Goal: Information Seeking & Learning: Find specific fact

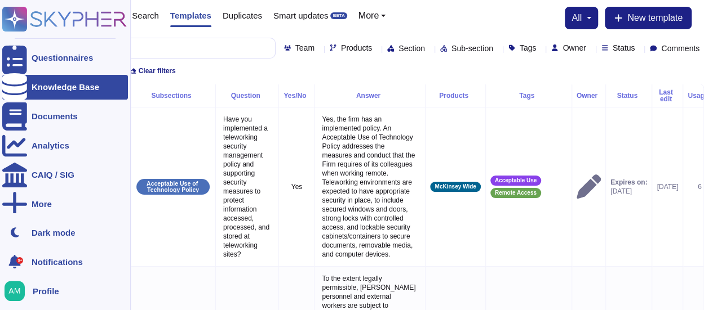
click at [25, 83] on div at bounding box center [14, 87] width 25 height 25
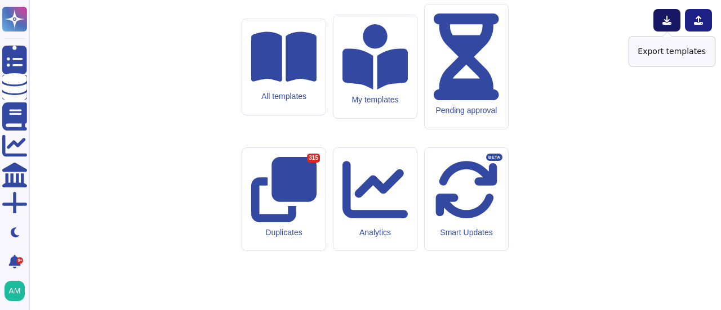
click at [666, 18] on icon at bounding box center [666, 20] width 9 height 9
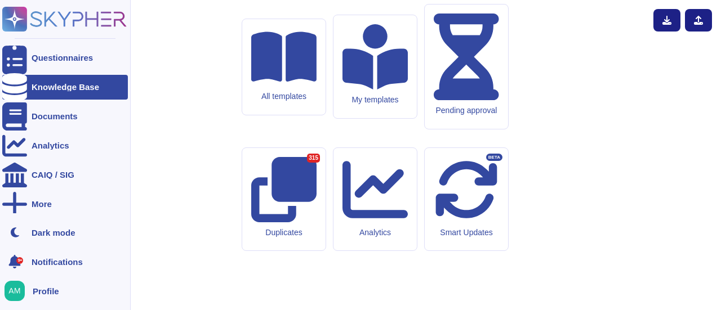
click at [10, 87] on icon at bounding box center [14, 87] width 25 height 28
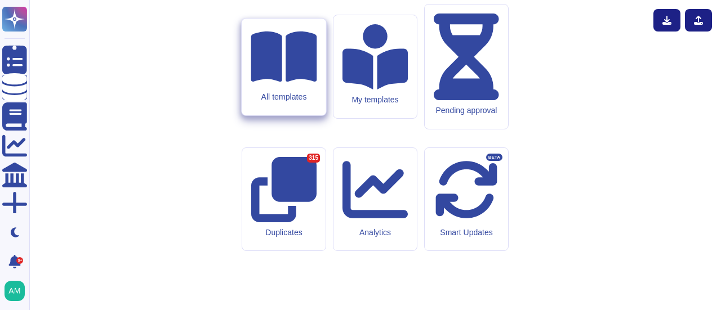
click at [294, 115] on div "All templates" at bounding box center [284, 67] width 84 height 97
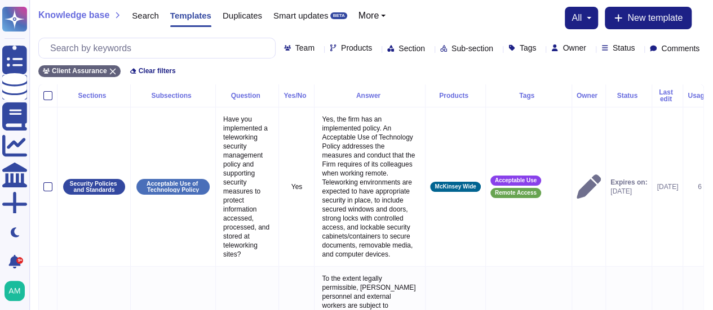
click at [429, 49] on icon at bounding box center [429, 49] width 0 height 0
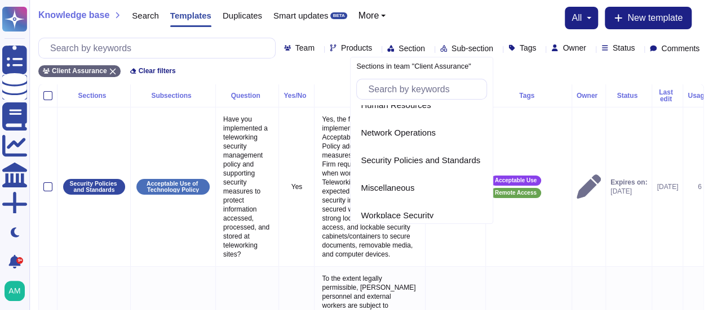
scroll to position [267, 0]
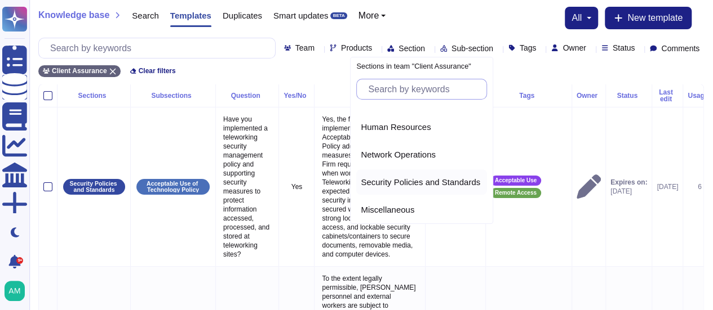
click at [415, 181] on span "Security Policies and Standards" at bounding box center [420, 182] width 119 height 10
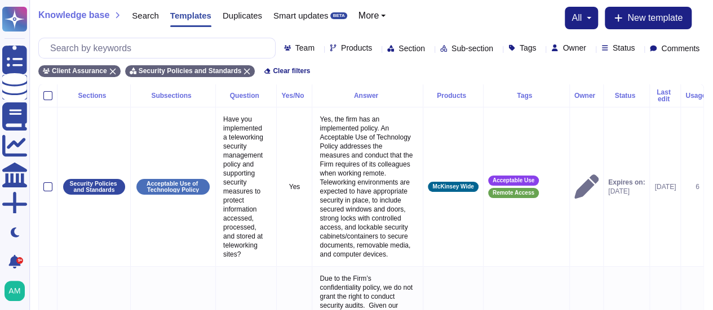
click at [451, 49] on span "Sub-section" at bounding box center [472, 49] width 42 height 8
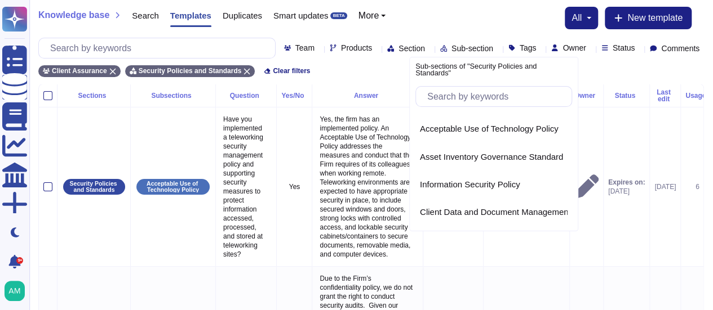
scroll to position [1070, 0]
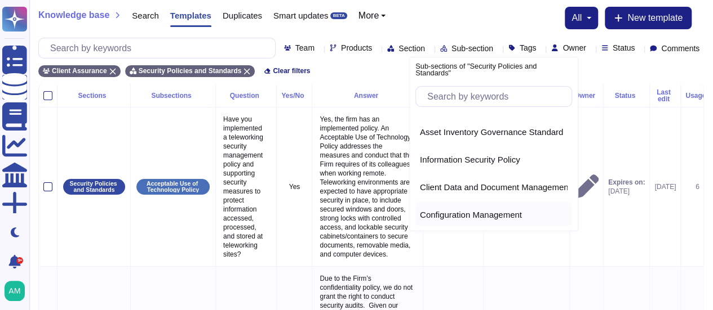
click at [466, 210] on span "Configuration Management" at bounding box center [471, 215] width 102 height 10
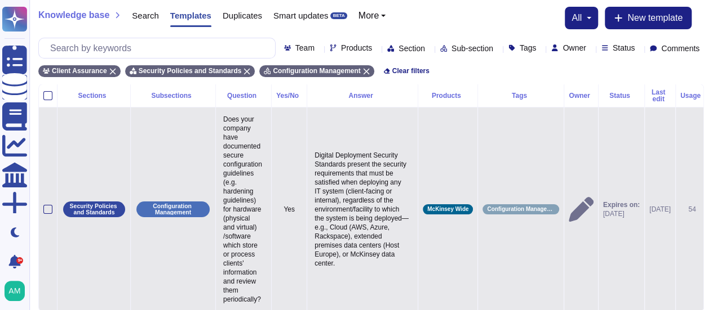
click at [346, 200] on p "Digital Deployment Security Standards present the security requirements that mu…" at bounding box center [362, 209] width 101 height 123
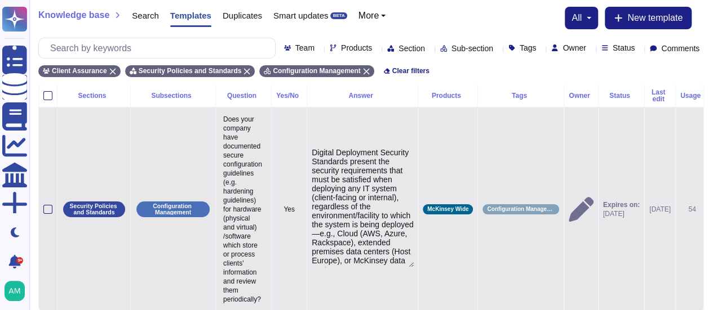
drag, startPoint x: 380, startPoint y: 155, endPoint x: 314, endPoint y: 152, distance: 65.5
click at [314, 152] on td "Digital Deployment Security Standards present the security requirements that mu…" at bounding box center [362, 209] width 111 height 204
click at [321, 165] on textarea "McKinsey's cybersecurity Standards present the security requirements that must …" at bounding box center [363, 207] width 102 height 119
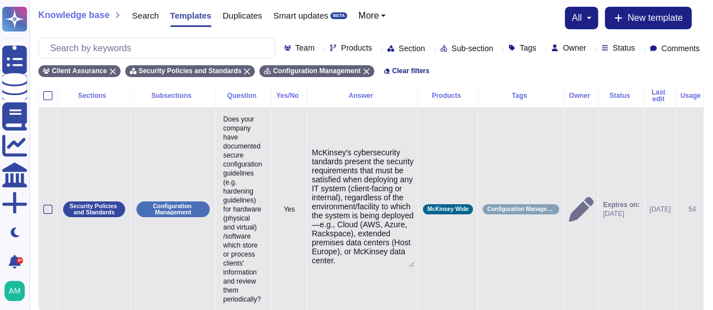
type textarea "McKinsey's cybersecurity standards present the security requirements that must …"
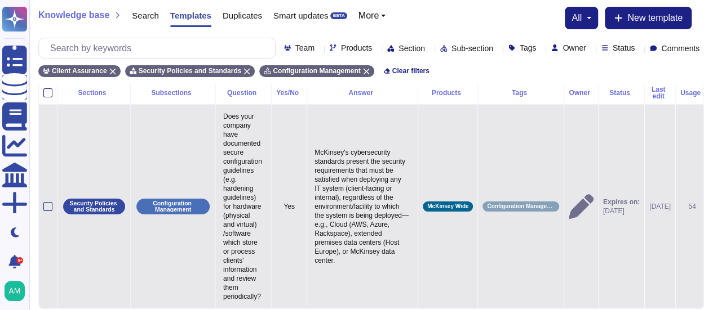
scroll to position [1, 0]
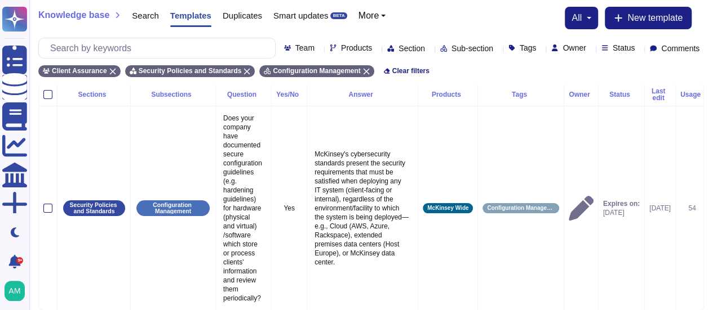
click at [390, 51] on div "Section" at bounding box center [408, 48] width 42 height 8
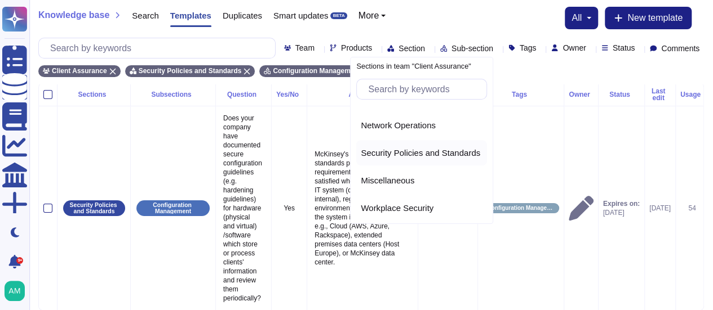
scroll to position [298, 0]
click at [413, 148] on span "Security Policies and Standards" at bounding box center [420, 151] width 119 height 10
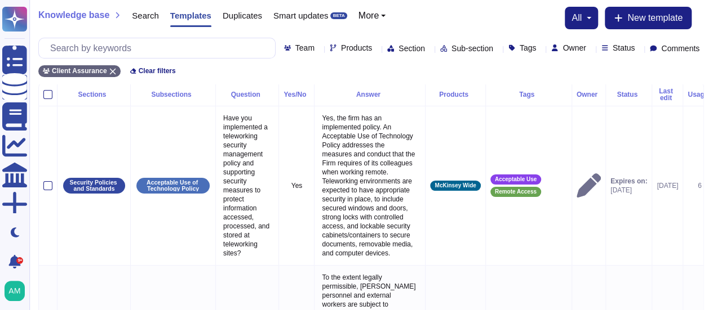
click at [460, 47] on span "Sub-section" at bounding box center [472, 49] width 42 height 8
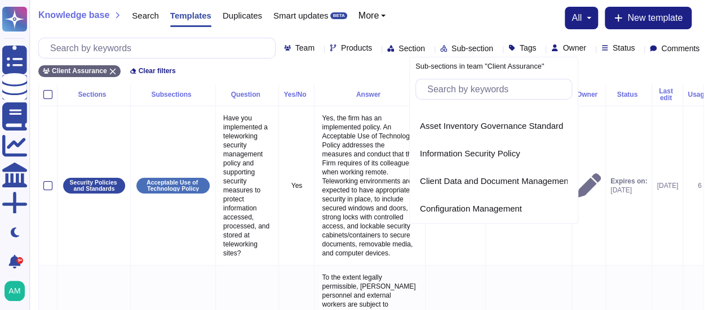
scroll to position [1070, 0]
click at [454, 149] on span "Information Security Policy" at bounding box center [470, 153] width 100 height 10
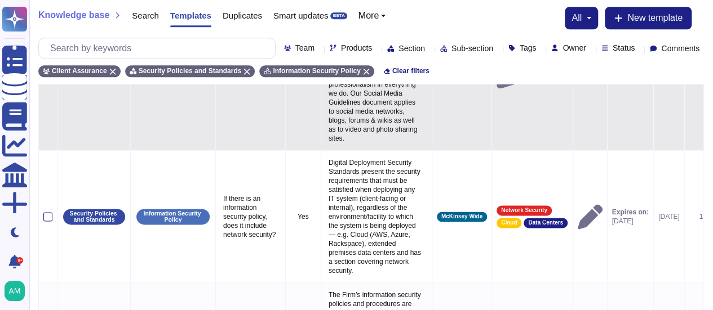
scroll to position [688, 0]
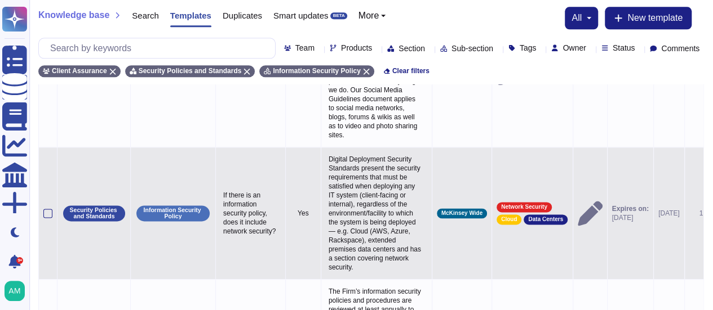
click at [366, 173] on p "Digital Deployment Security Standards present the security requirements that mu…" at bounding box center [376, 213] width 101 height 123
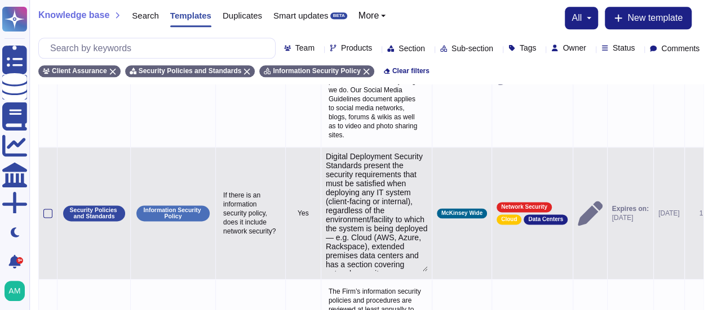
scroll to position [1, 0]
click at [382, 237] on textarea "Digital Deployment Security Standards present the security requirements that mu…" at bounding box center [377, 211] width 102 height 119
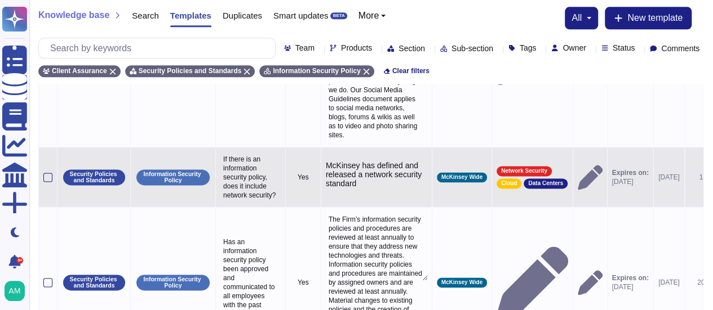
type textarea "McKinsey has defined and released a network security standard."
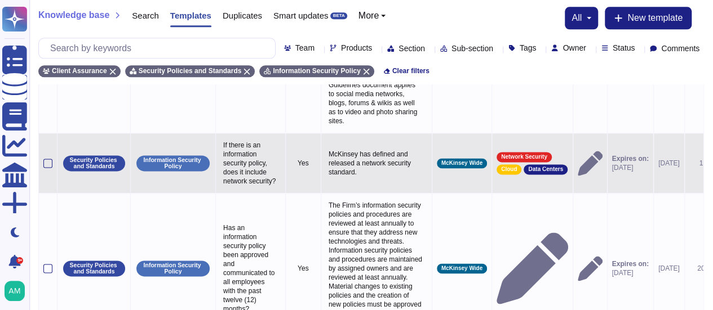
scroll to position [693, 0]
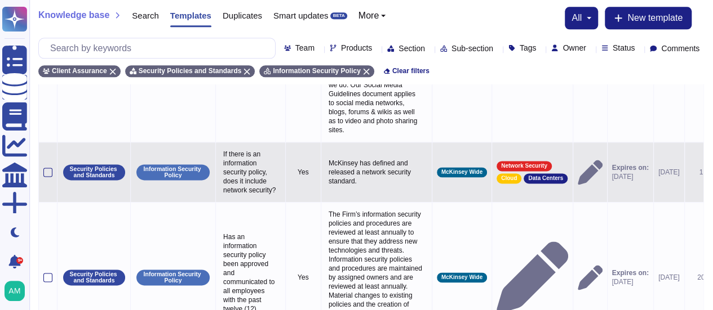
click at [388, 47] on div "Section" at bounding box center [408, 48] width 42 height 8
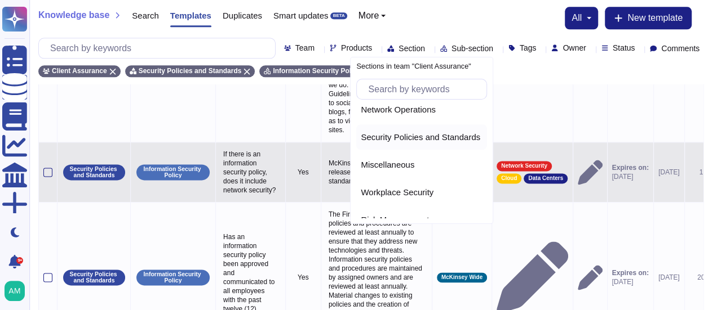
scroll to position [338, 0]
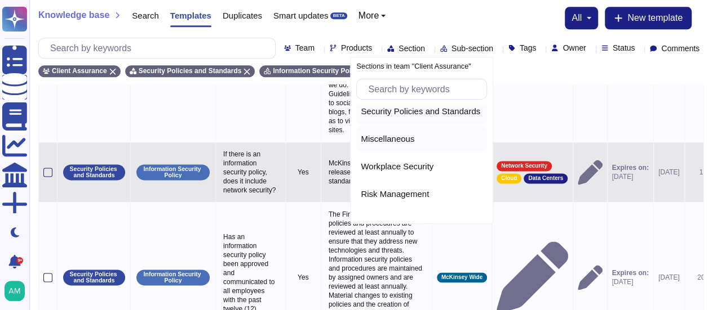
click at [400, 137] on span "Miscellaneous" at bounding box center [388, 139] width 54 height 10
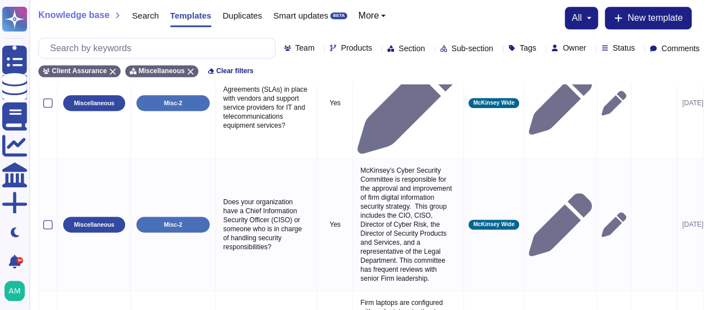
click at [460, 46] on span "Sub-section" at bounding box center [472, 49] width 42 height 8
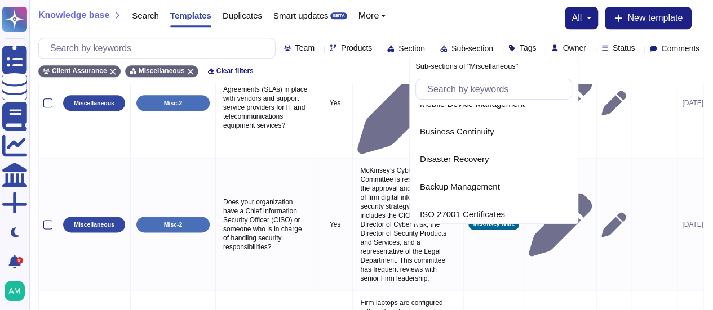
scroll to position [225, 0]
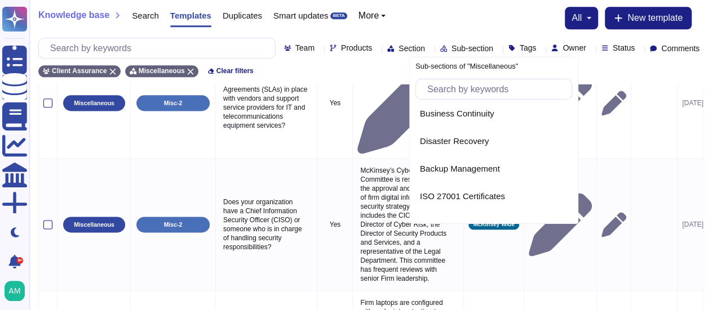
click at [394, 50] on div "Team Products Section Sub-section Tags Owner Status Comments" at bounding box center [370, 48] width 665 height 21
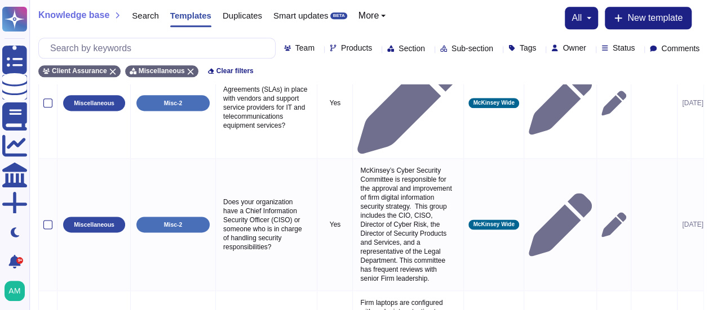
click at [429, 49] on icon at bounding box center [429, 49] width 0 height 0
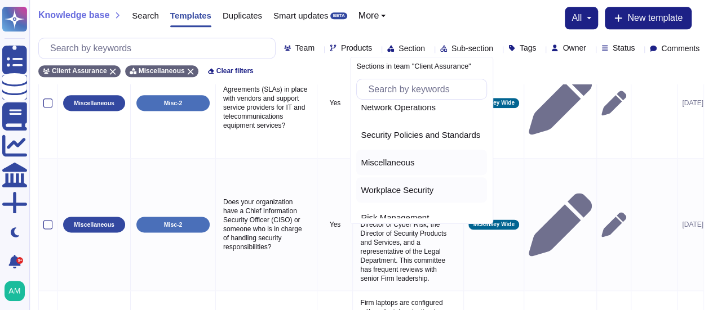
scroll to position [338, 0]
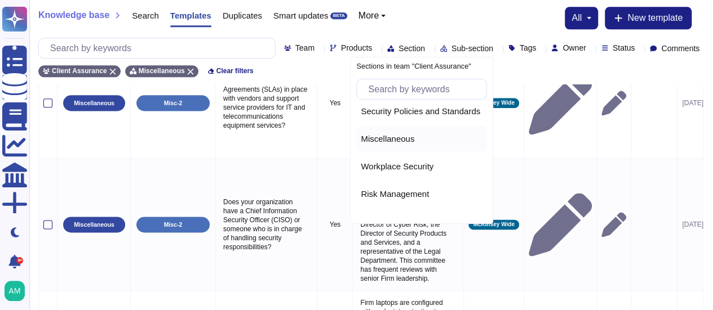
click at [385, 135] on span "Miscellaneous" at bounding box center [388, 139] width 54 height 10
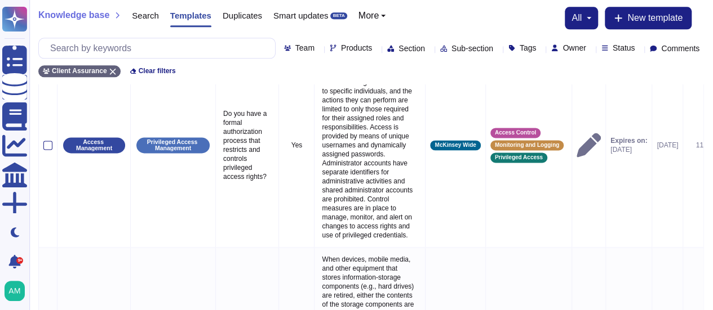
click at [462, 51] on div "Sub-section" at bounding box center [468, 48] width 57 height 8
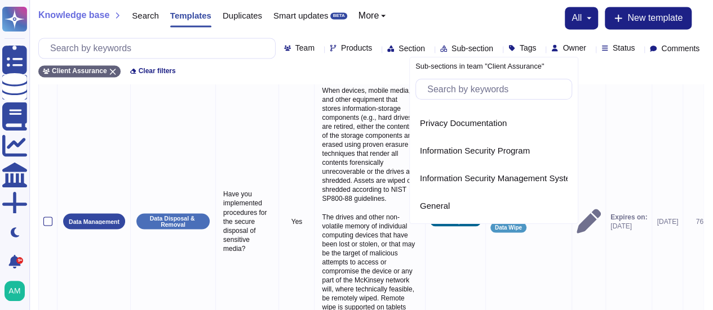
scroll to position [2286, 0]
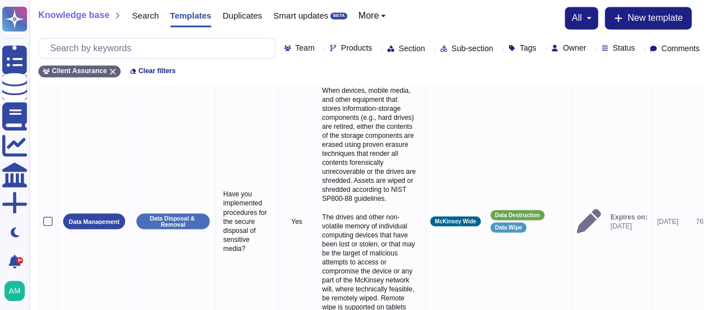
click at [429, 49] on icon at bounding box center [429, 49] width 0 height 0
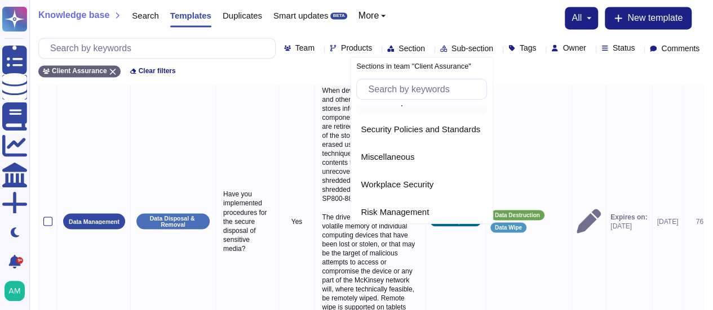
scroll to position [338, 0]
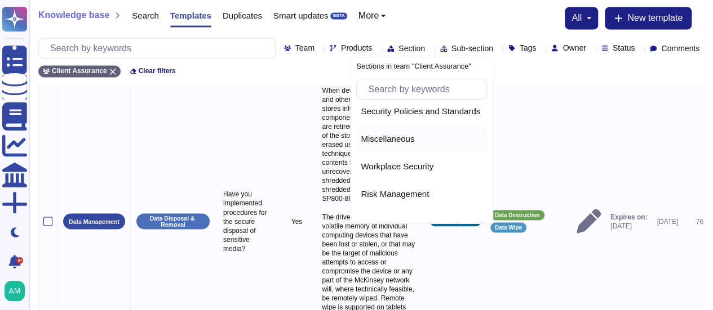
click at [395, 139] on span "Miscellaneous" at bounding box center [388, 139] width 54 height 10
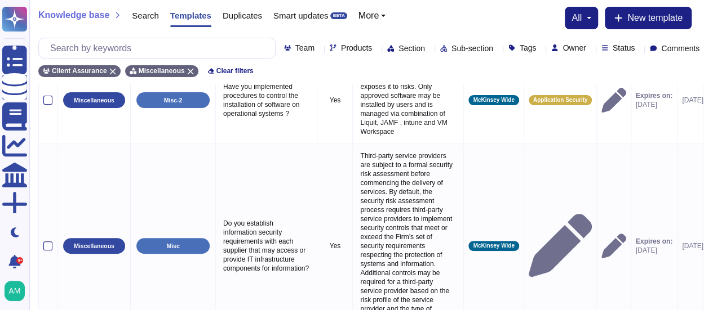
scroll to position [0, 0]
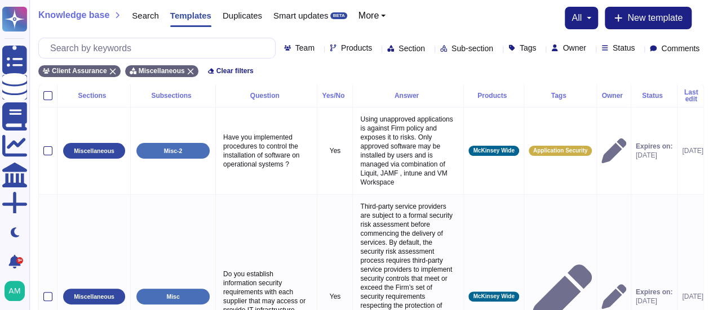
click at [429, 49] on icon at bounding box center [429, 49] width 0 height 0
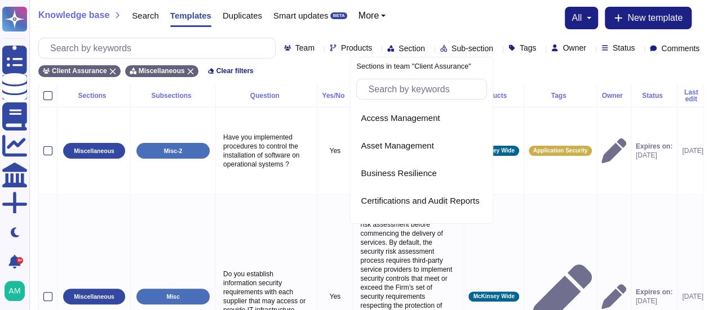
click at [447, 103] on icon at bounding box center [573, 175] width 252 height 144
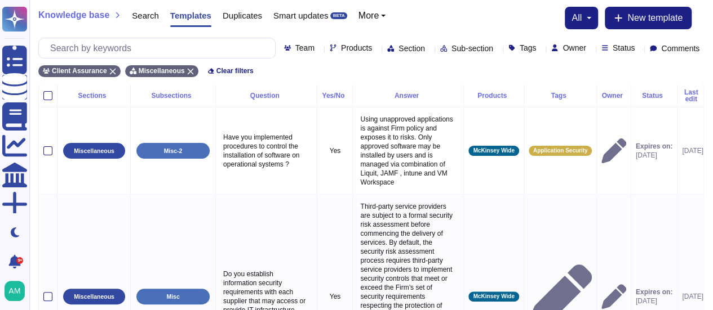
click at [451, 48] on span "Sub-section" at bounding box center [472, 49] width 42 height 8
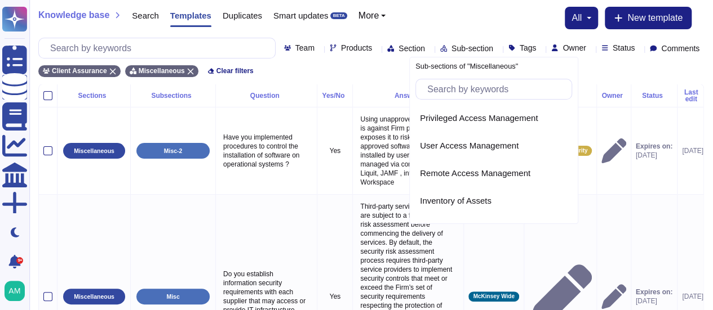
click at [451, 48] on span "Sub-section" at bounding box center [472, 49] width 42 height 8
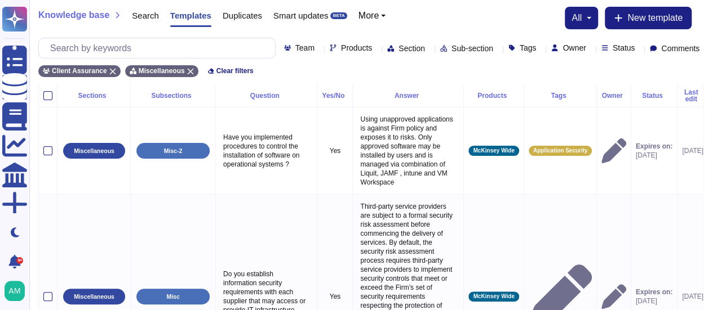
click at [398, 52] on span "Section" at bounding box center [411, 49] width 26 height 8
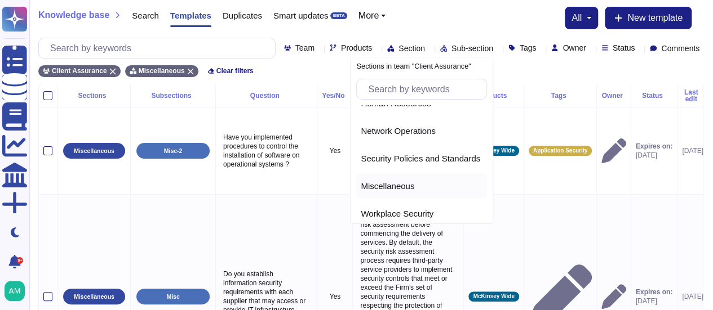
scroll to position [338, 0]
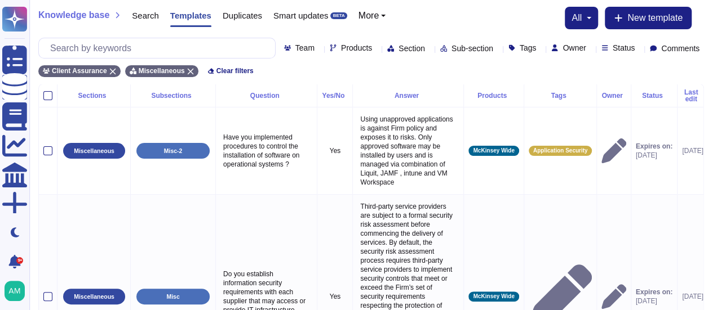
click at [444, 27] on div "Knowledge base Search Templates Duplicates Smart updates BETA More all New temp…" at bounding box center [370, 18] width 665 height 23
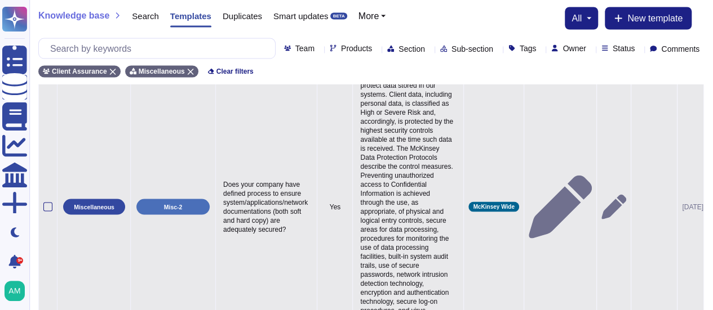
scroll to position [1054, 0]
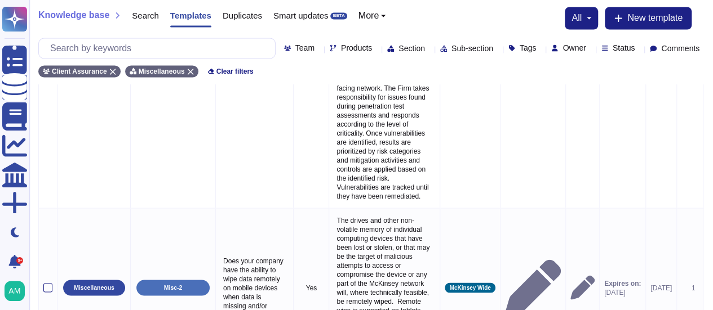
scroll to position [1045, 0]
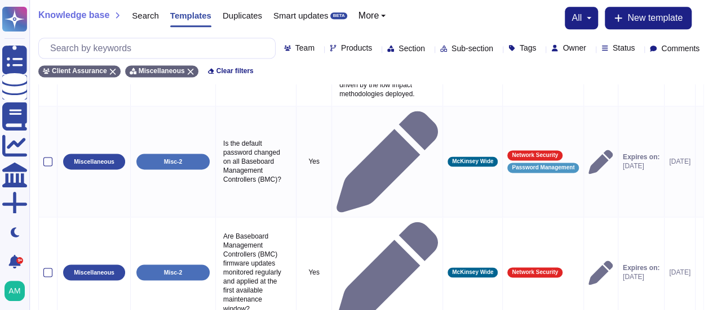
scroll to position [806, 0]
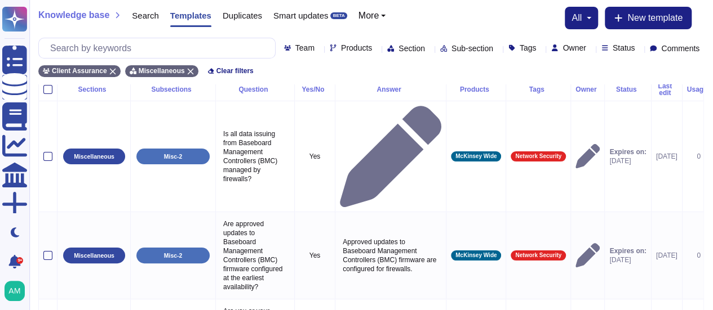
scroll to position [0, 0]
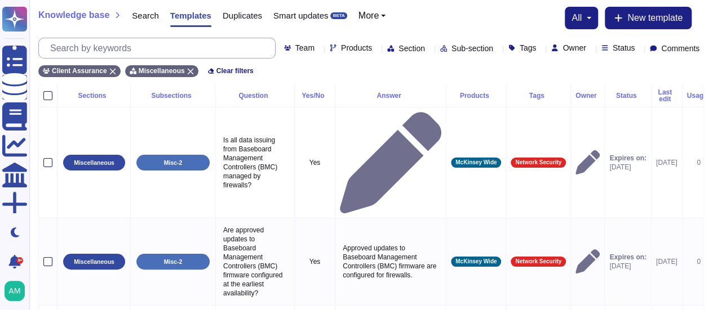
click at [167, 54] on input "text" at bounding box center [160, 48] width 230 height 20
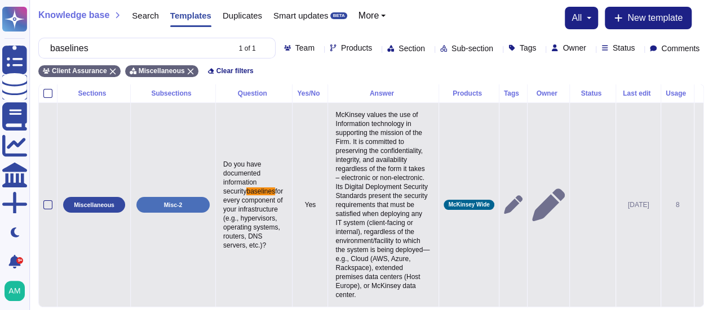
type input "baselines"
click at [332, 158] on p "McKinsey values the use of Information technology in supporting the mission of …" at bounding box center [382, 205] width 101 height 195
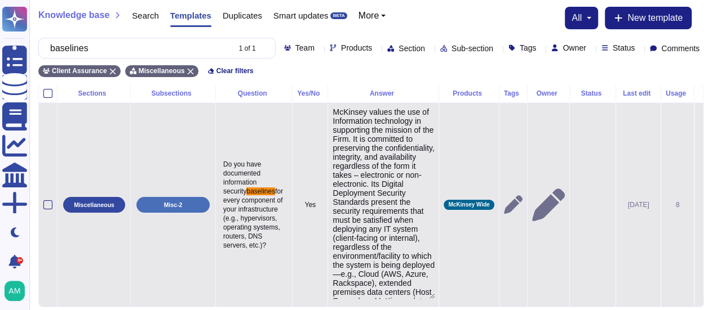
drag, startPoint x: 366, startPoint y: 211, endPoint x: 364, endPoint y: 222, distance: 10.8
click at [364, 222] on textarea "McKinsey values the use of Information technology in supporting the mission of …" at bounding box center [383, 204] width 102 height 192
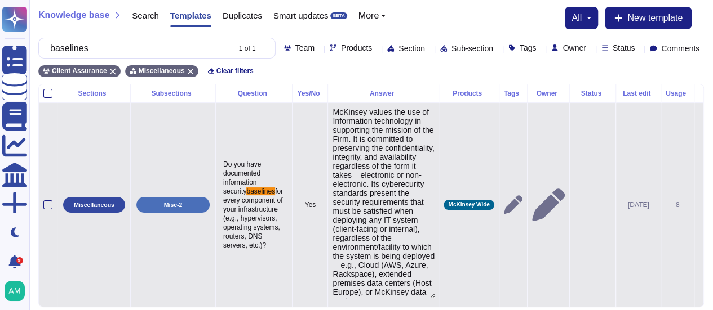
click at [384, 213] on textarea "McKinsey values the use of Information technology in supporting the mission of …" at bounding box center [383, 204] width 102 height 192
click at [335, 229] on textarea "McKinsey values the use of Information technology in supporting the mission of …" at bounding box center [383, 204] width 102 height 192
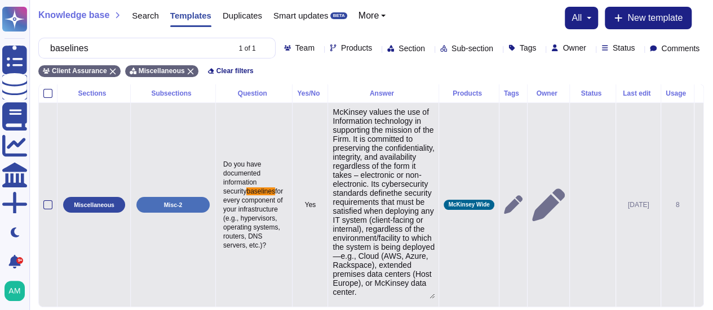
type textarea "McKinsey values the use of Information technology in supporting the mission of …"
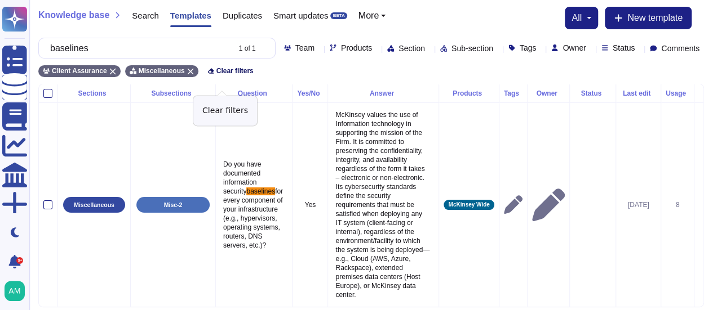
click at [231, 74] on span "Clear filters" at bounding box center [234, 71] width 37 height 7
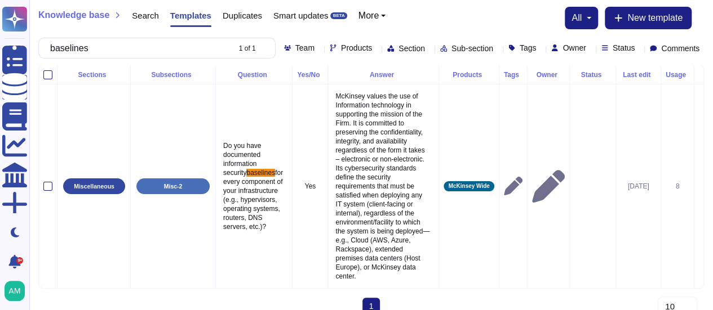
click at [429, 49] on icon at bounding box center [429, 49] width 0 height 0
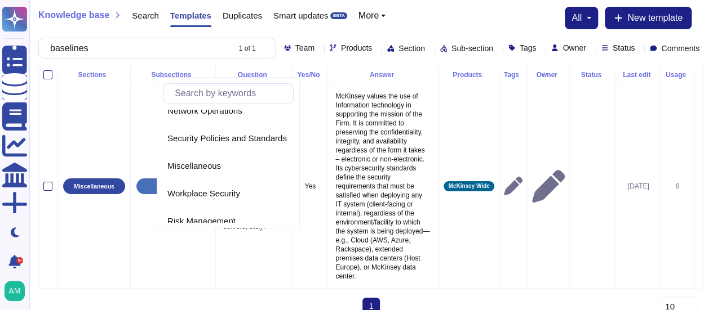
scroll to position [338, 0]
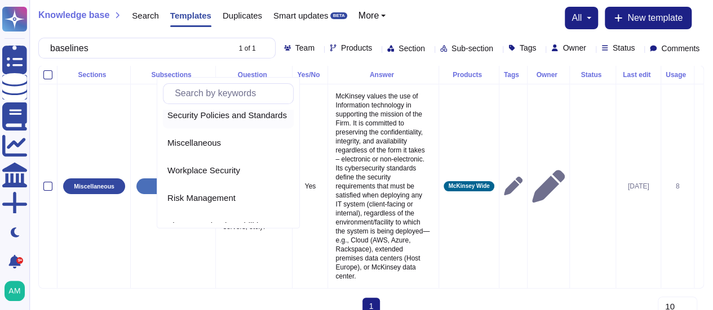
click at [215, 115] on span "Security Policies and Standards" at bounding box center [226, 115] width 119 height 10
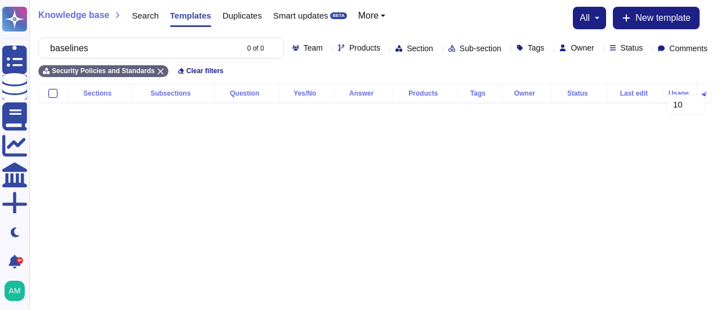
click at [448, 52] on div "Sub-section" at bounding box center [476, 48] width 57 height 8
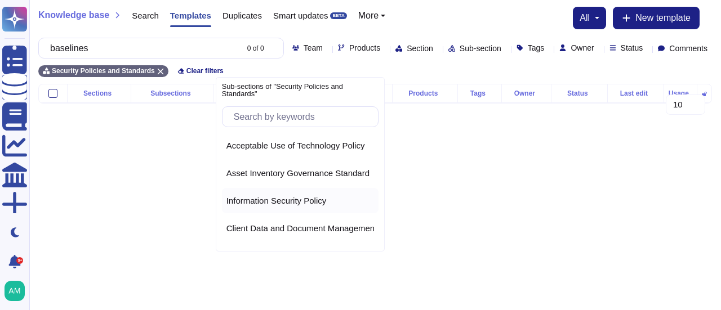
click at [295, 196] on span "Information Security Policy" at bounding box center [276, 201] width 100 height 10
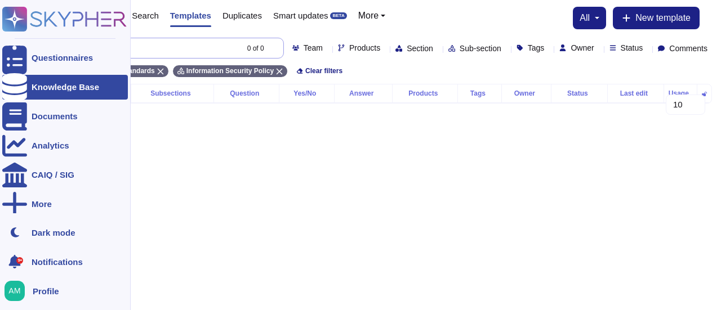
drag, startPoint x: 189, startPoint y: 48, endPoint x: 0, endPoint y: 56, distance: 189.4
click at [0, 56] on div "Questionnaires Knowledge Base Documents Analytics CAIQ / SIG More Dark mode 9+ …" at bounding box center [360, 61] width 721 height 122
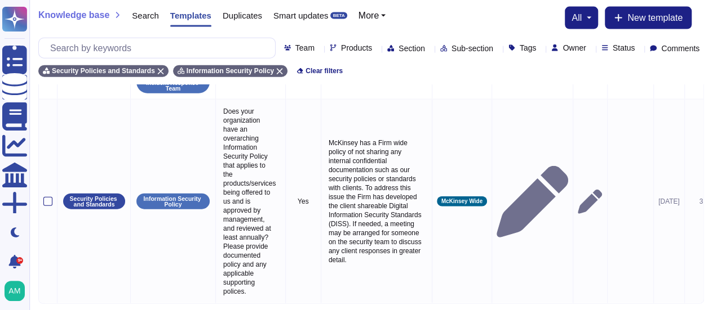
scroll to position [1302, 0]
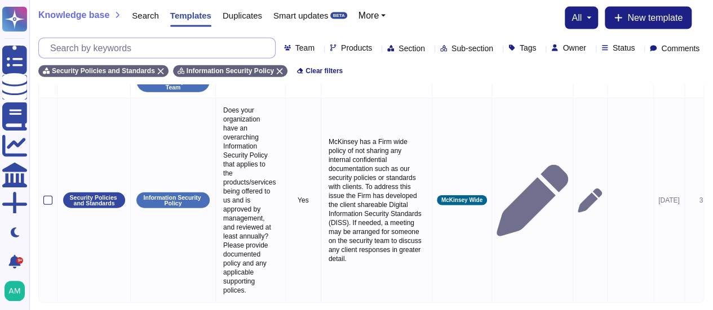
click at [131, 47] on input "text" at bounding box center [160, 48] width 230 height 20
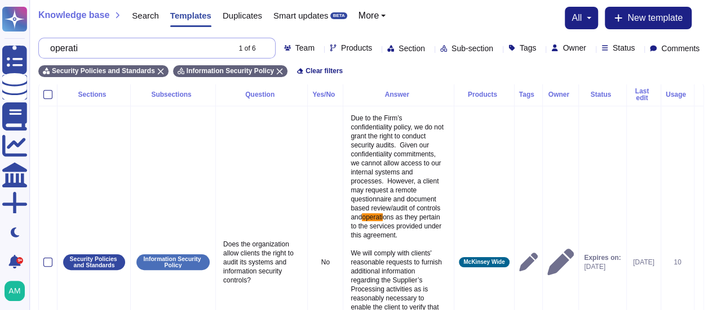
scroll to position [0, 0]
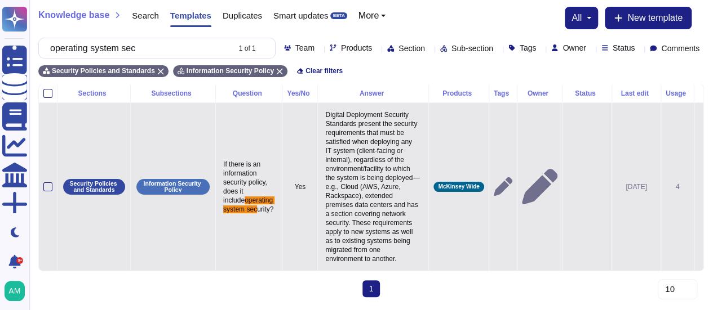
type input "operating system sec"
click at [348, 157] on p "Digital Deployment Security Standards present the security requirements that mu…" at bounding box center [372, 187] width 101 height 159
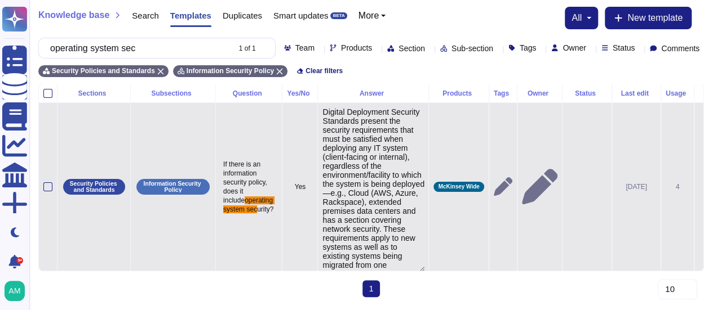
drag, startPoint x: 312, startPoint y: 131, endPoint x: 344, endPoint y: 136, distance: 32.5
click at [344, 136] on textarea "Digital Deployment Security Standards present the security requirements that mu…" at bounding box center [373, 190] width 102 height 164
type textarea "McKinsey's Endpoint Protection Standard present the security requirements that …"
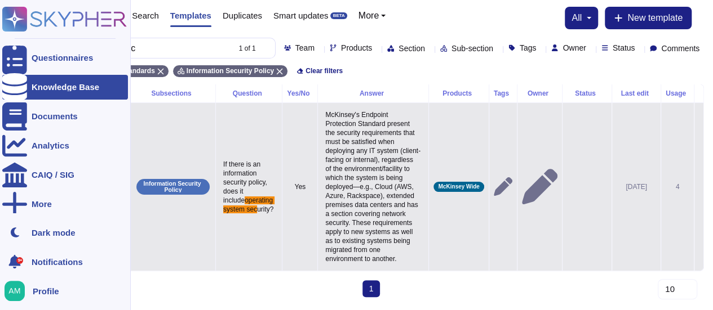
click at [12, 84] on icon at bounding box center [14, 87] width 25 height 28
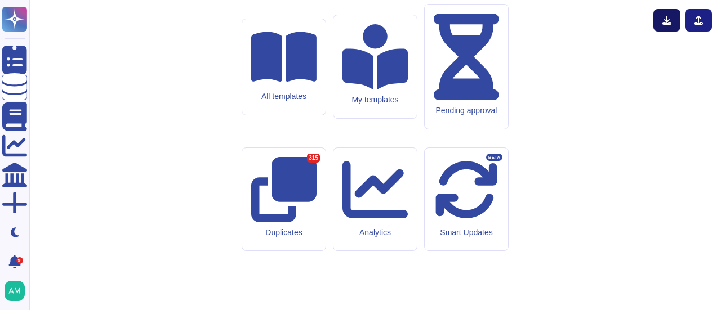
click at [668, 23] on icon at bounding box center [666, 20] width 9 height 9
